Goal: Task Accomplishment & Management: Use online tool/utility

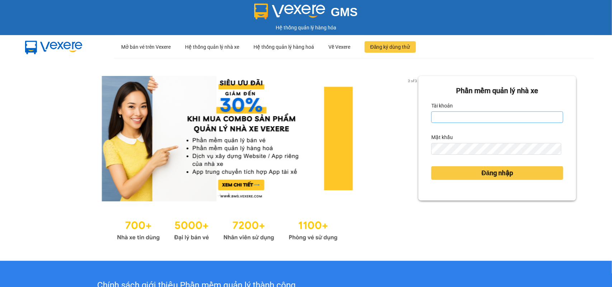
click at [460, 118] on input "Tài khoản" at bounding box center [498, 117] width 132 height 11
type input "bangnv.hhlc.saoviet"
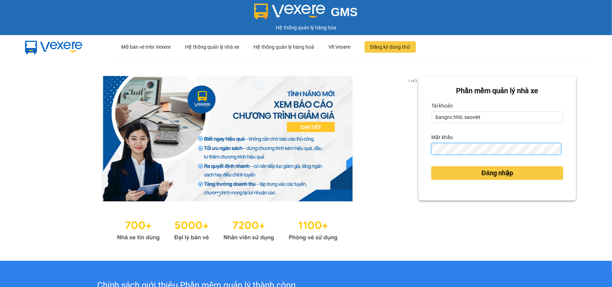
click at [432, 166] on button "Đăng nhập" at bounding box center [498, 173] width 132 height 14
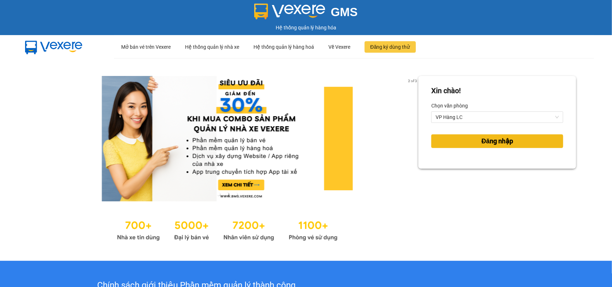
click at [458, 142] on button "Đăng nhập" at bounding box center [498, 142] width 132 height 14
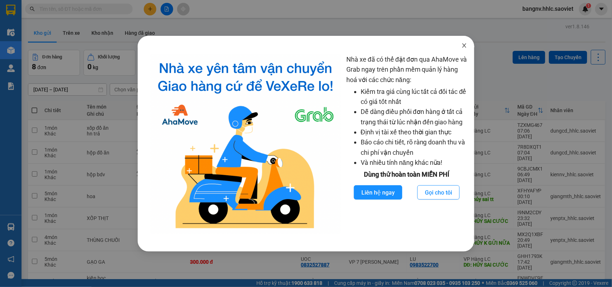
click at [462, 43] on icon "close" at bounding box center [465, 46] width 6 height 6
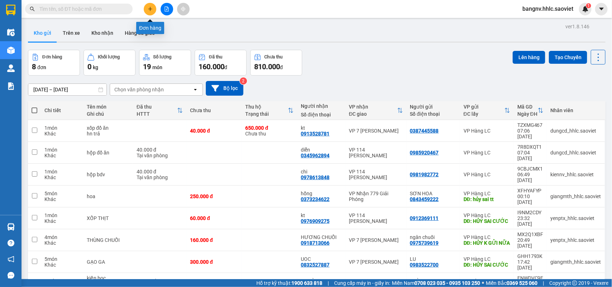
click at [167, 9] on icon "file-add" at bounding box center [167, 8] width 4 height 5
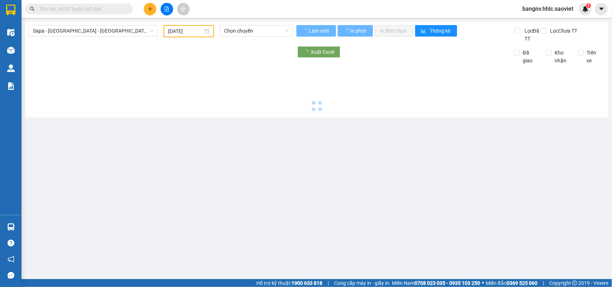
type input "[DATE]"
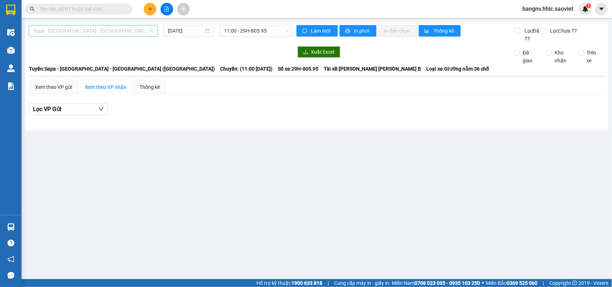
click at [95, 29] on span "Sapa - [GEOGRAPHIC_DATA] - [GEOGRAPHIC_DATA] ([GEOGRAPHIC_DATA])" at bounding box center [93, 30] width 121 height 11
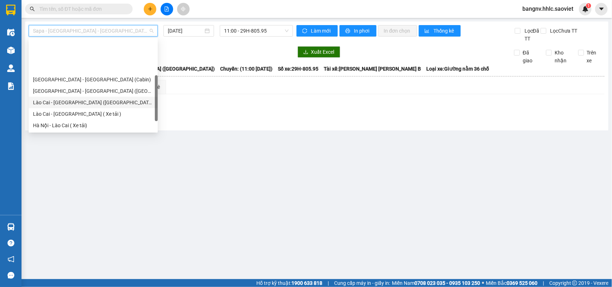
scroll to position [45, 0]
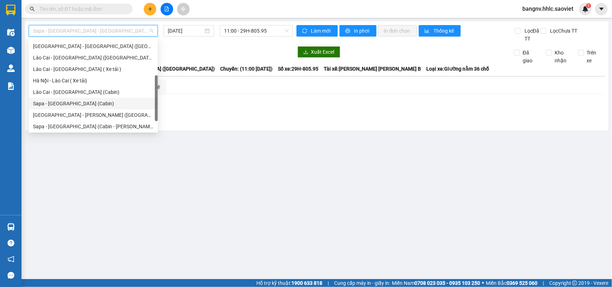
click at [66, 104] on div "Sapa - [GEOGRAPHIC_DATA] (Cabin)" at bounding box center [93, 104] width 121 height 8
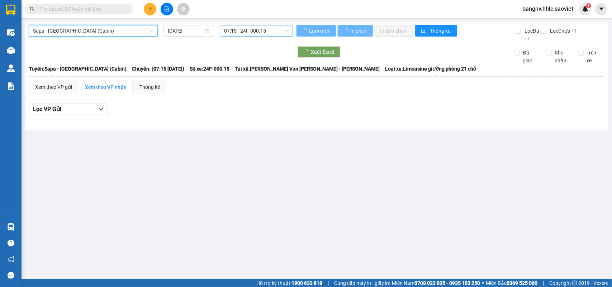
click at [260, 31] on span "07:15 - 24F-000.15" at bounding box center [256, 30] width 64 height 11
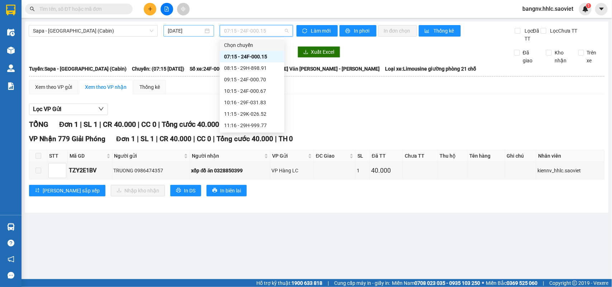
click at [199, 30] on input "[DATE]" at bounding box center [186, 31] width 36 height 8
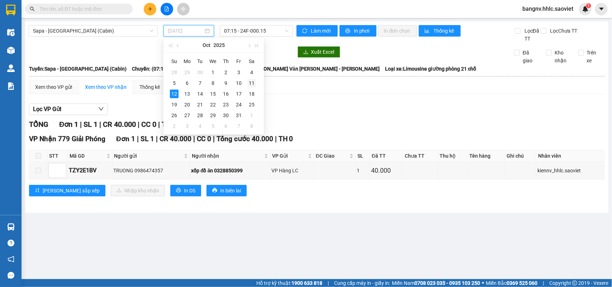
click at [250, 81] on div "11" at bounding box center [252, 83] width 9 height 9
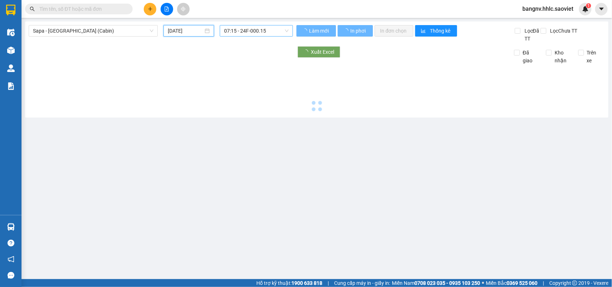
type input "[DATE]"
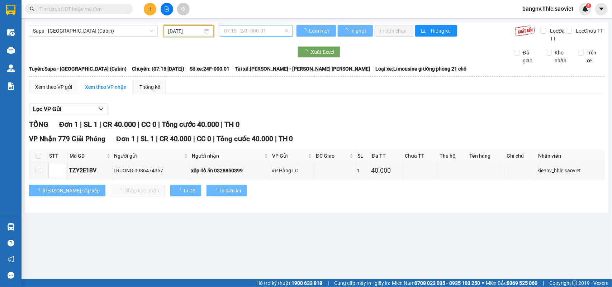
click at [275, 33] on span "07:15 - 24F-000.01" at bounding box center [256, 30] width 64 height 11
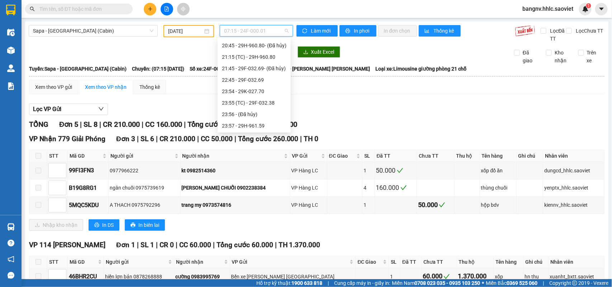
scroll to position [264, 0]
click at [273, 76] on div "23:55 (TC) - 29F-032.38" at bounding box center [254, 80] width 65 height 8
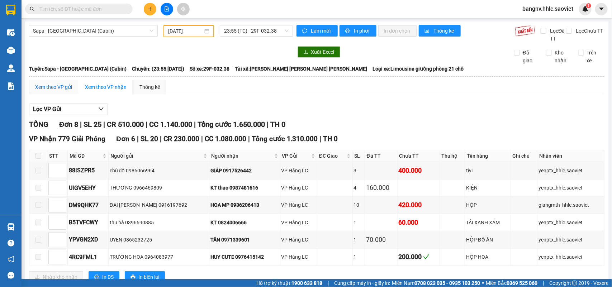
click at [59, 85] on div "Xem theo VP gửi" at bounding box center [53, 87] width 37 height 8
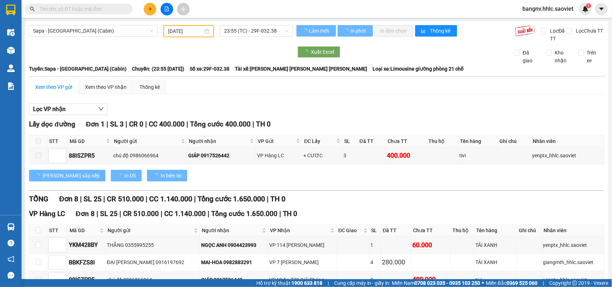
scroll to position [136, 0]
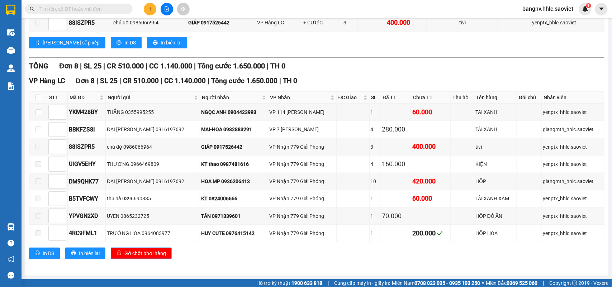
click at [157, 255] on span "Gỡ chốt phơi hàng" at bounding box center [146, 254] width 42 height 8
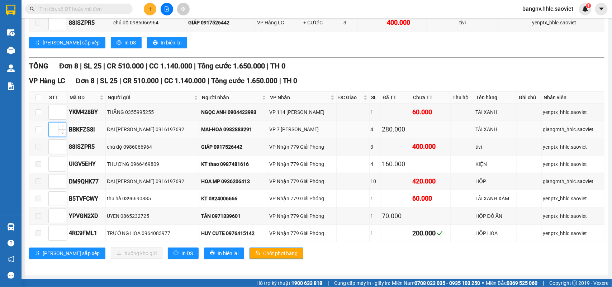
click at [53, 124] on input at bounding box center [57, 129] width 17 height 11
type input "1"
click at [60, 131] on span "down" at bounding box center [62, 133] width 4 height 4
click at [38, 128] on input "checkbox" at bounding box center [39, 130] width 6 height 6
checkbox input "true"
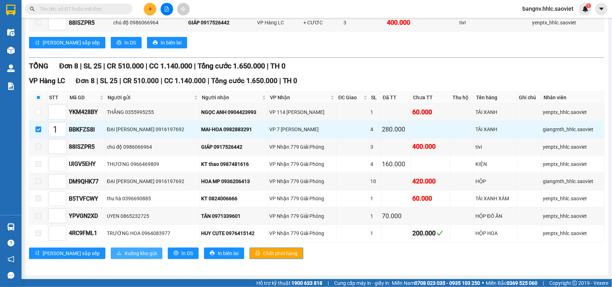
click at [125, 254] on span "Xuống kho gửi" at bounding box center [141, 254] width 32 height 8
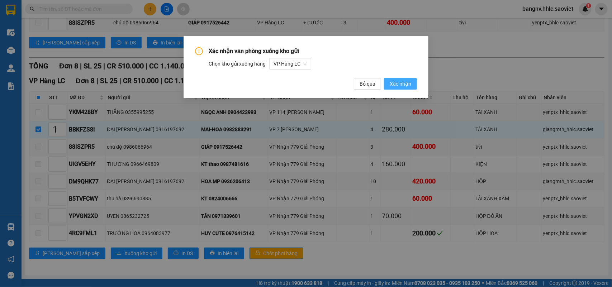
click at [400, 79] on button "Xác nhận" at bounding box center [400, 83] width 33 height 11
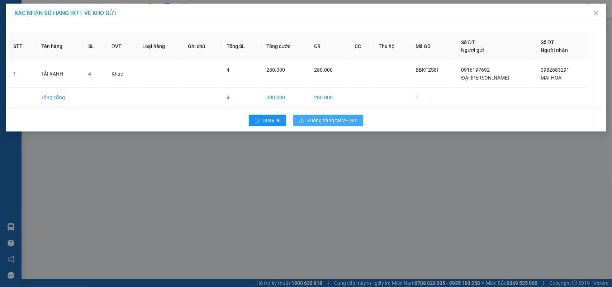
click at [351, 120] on span "Xuống hàng tại VP Gửi" at bounding box center [332, 121] width 51 height 8
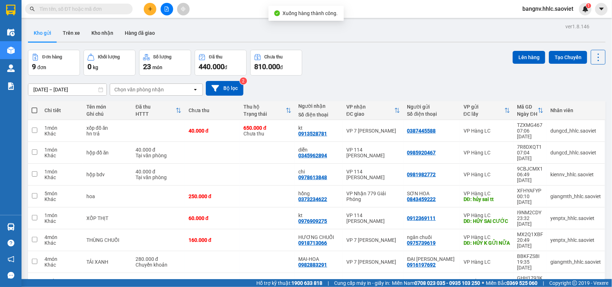
click at [167, 10] on icon "file-add" at bounding box center [167, 8] width 4 height 5
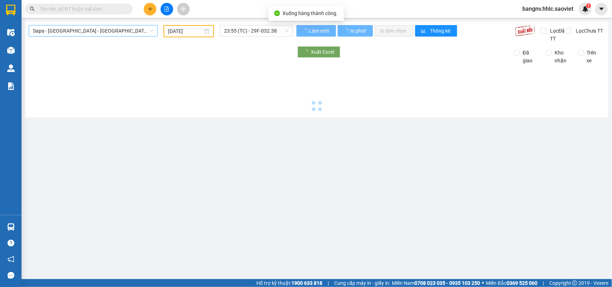
type input "[DATE]"
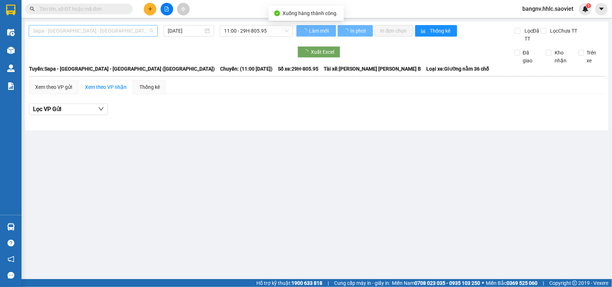
click at [104, 30] on span "Sapa - [GEOGRAPHIC_DATA] - [GEOGRAPHIC_DATA] ([GEOGRAPHIC_DATA])" at bounding box center [93, 30] width 121 height 11
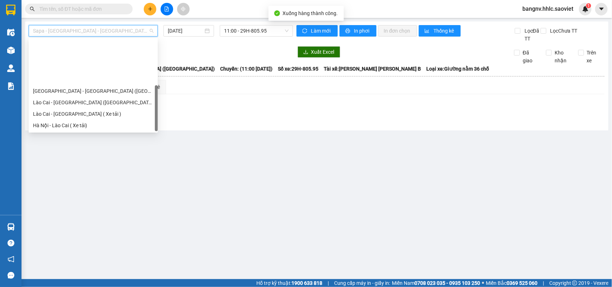
scroll to position [57, 0]
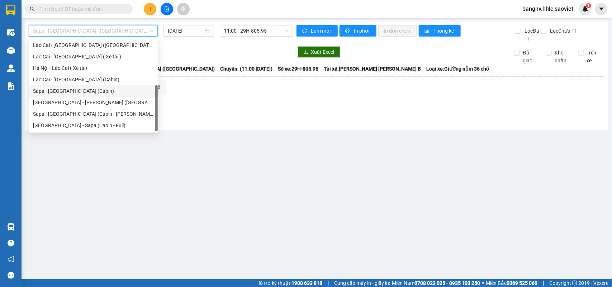
click at [83, 91] on div "Sapa - [GEOGRAPHIC_DATA] (Cabin)" at bounding box center [93, 91] width 121 height 8
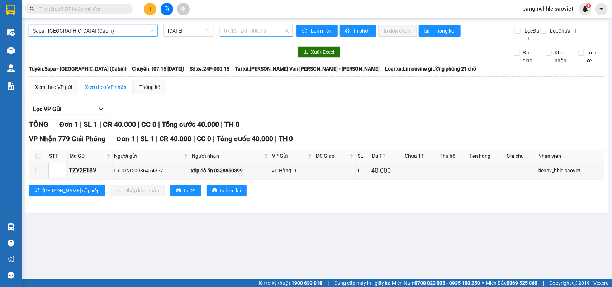
click at [271, 33] on span "07:15 - 24F-000.15" at bounding box center [256, 30] width 64 height 11
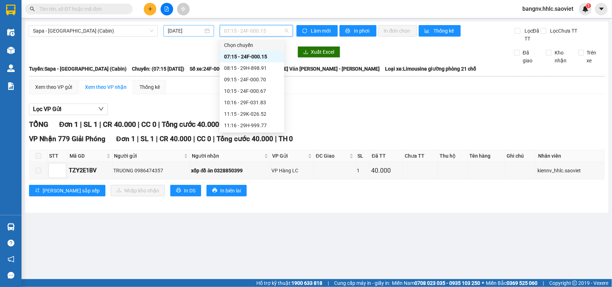
click at [200, 32] on input "[DATE]" at bounding box center [186, 31] width 36 height 8
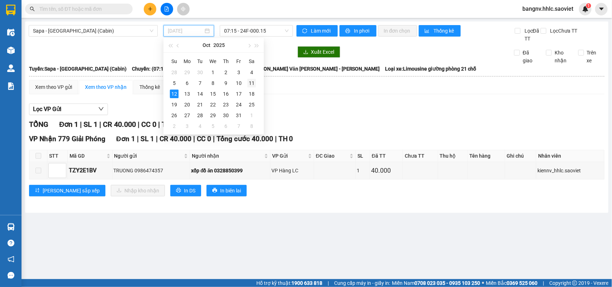
click at [252, 83] on div "11" at bounding box center [252, 83] width 9 height 9
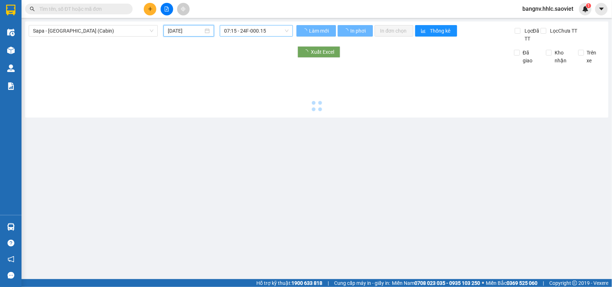
type input "[DATE]"
click at [265, 33] on span "07:15 - 24F-000.15" at bounding box center [256, 30] width 64 height 11
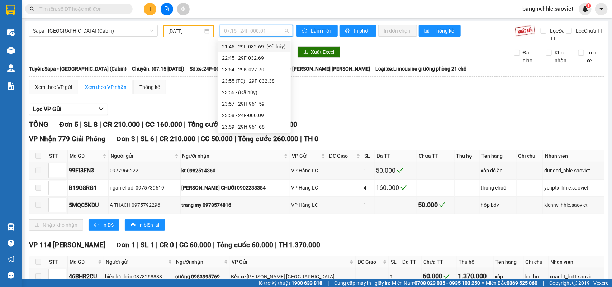
scroll to position [264, 0]
click at [270, 79] on div "23:55 (TC) - 29F-032.38" at bounding box center [254, 80] width 65 height 8
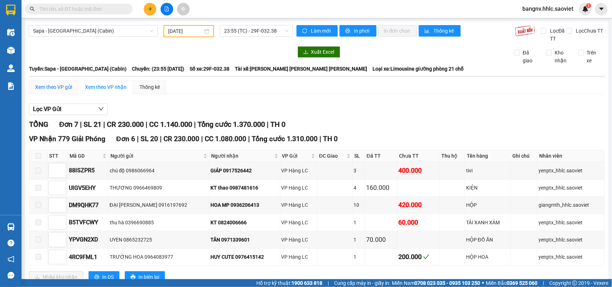
click at [60, 86] on div "Xem theo VP gửi" at bounding box center [53, 87] width 37 height 8
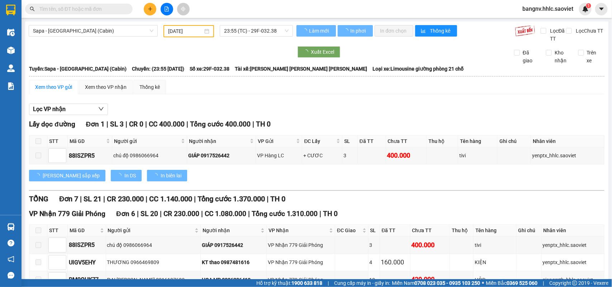
scroll to position [119, 0]
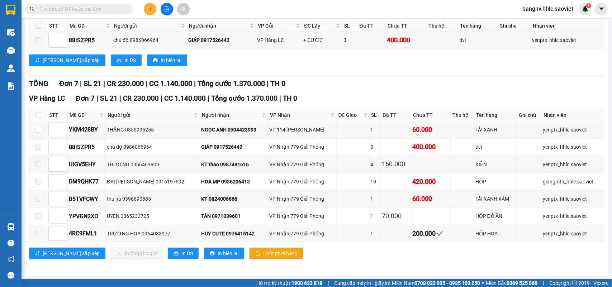
click at [263, 257] on span "Chốt phơi hàng" at bounding box center [280, 254] width 34 height 8
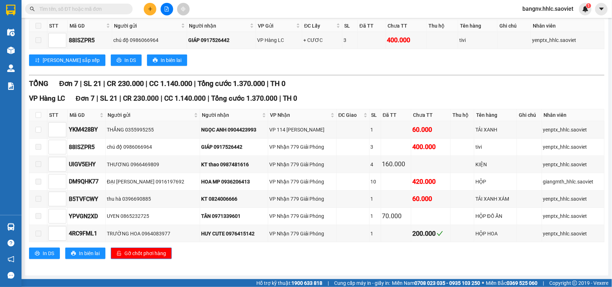
click at [548, 9] on span "bangnv.hhlc.saoviet" at bounding box center [548, 8] width 62 height 9
click at [537, 23] on span "Đăng xuất" at bounding box center [552, 22] width 47 height 8
